Goal: Task Accomplishment & Management: Manage account settings

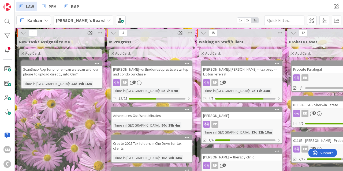
click at [156, 69] on div "[PERSON_NAME]--orthodontist practice startup and condo purchase" at bounding box center [152, 72] width 80 height 12
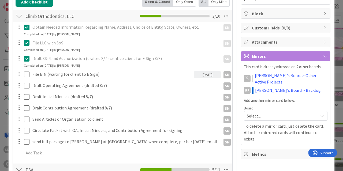
scroll to position [129, 0]
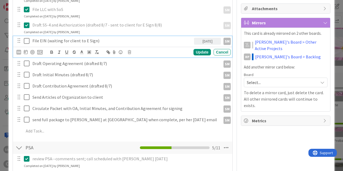
click at [27, 40] on icon at bounding box center [28, 41] width 8 height 6
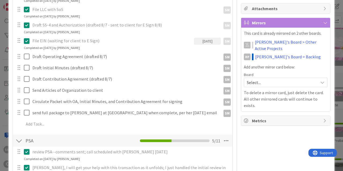
click at [27, 42] on icon at bounding box center [28, 41] width 8 height 6
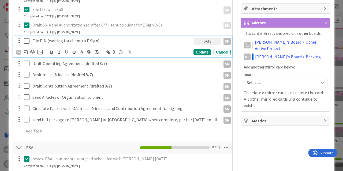
click at [73, 42] on p "File EIN (waiting for client to E Sign)" at bounding box center [112, 41] width 160 height 6
drag, startPoint x: 49, startPoint y: 39, endPoint x: 94, endPoint y: 39, distance: 45.6
click at [94, 39] on p "File EIN (waiting for client to E Sign)" at bounding box center [112, 41] width 160 height 6
click at [27, 40] on icon at bounding box center [28, 41] width 8 height 6
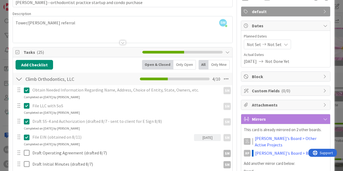
scroll to position [0, 0]
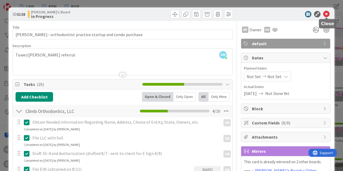
click at [325, 12] on icon at bounding box center [326, 14] width 6 height 6
